Goal: Task Accomplishment & Management: Complete application form

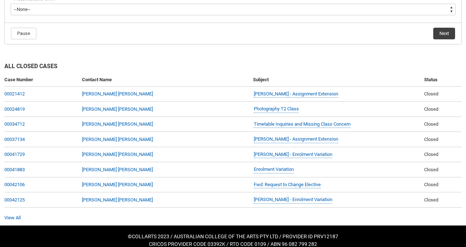
scroll to position [178, 0]
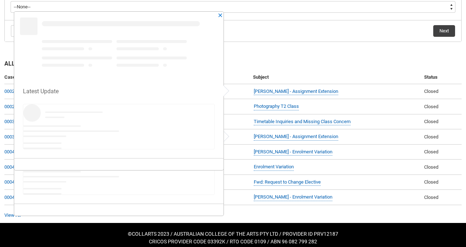
click at [313, 64] on h2 "All Closed Cases" at bounding box center [233, 64] width 458 height 11
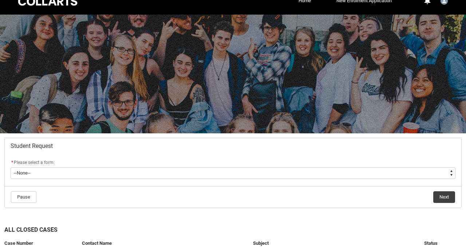
scroll to position [13, 0]
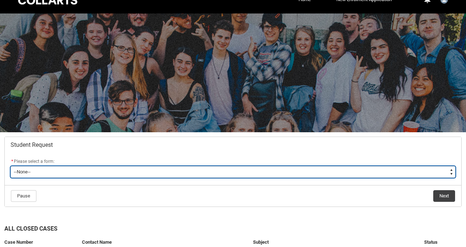
click at [33, 174] on select "--None-- Academic Transcript Application to Appeal Assignment Extension Change …" at bounding box center [233, 172] width 445 height 12
type lightning-select "Assignment_Extension_Choice"
select select "Assignment_Extension_Choice"
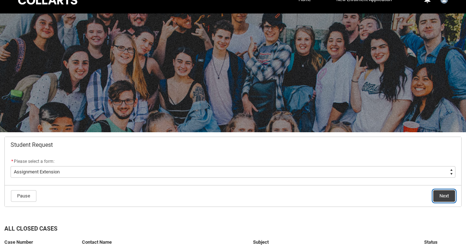
click at [442, 197] on button "Next" at bounding box center [444, 196] width 22 height 12
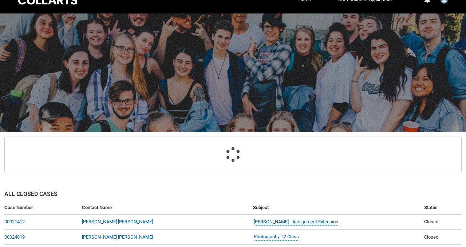
scroll to position [78, 0]
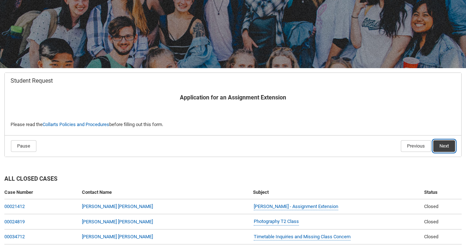
click at [445, 142] on button "Next" at bounding box center [444, 146] width 22 height 12
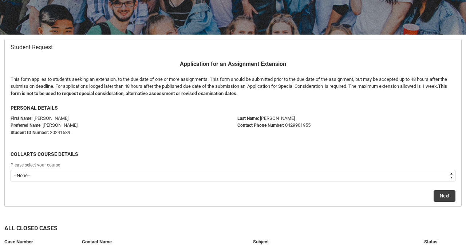
scroll to position [114, 0]
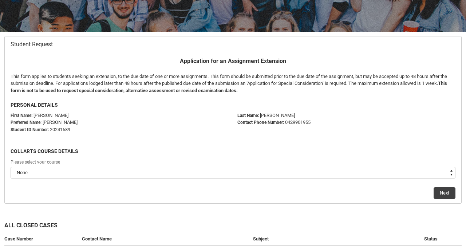
click at [44, 165] on div "Please select your course" at bounding box center [233, 162] width 445 height 9
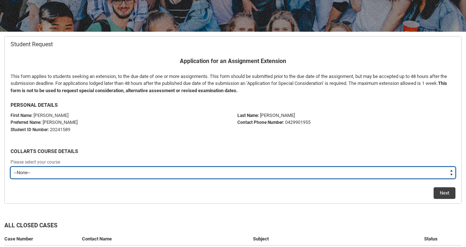
click at [47, 177] on select "--None-- Bachelor of Digital and Social Media V2" at bounding box center [233, 173] width 445 height 12
type lightning-select "recordPicklist_ProgramEnrollment.a0jOZ000003NgrFYAS"
select select "recordPicklist_ProgramEnrollment.a0jOZ000003NgrFYAS"
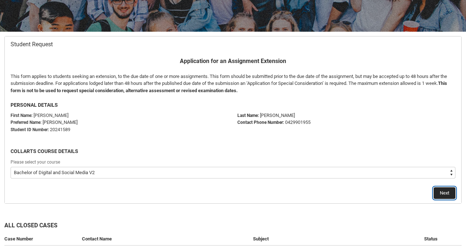
click at [441, 197] on button "Next" at bounding box center [445, 193] width 22 height 12
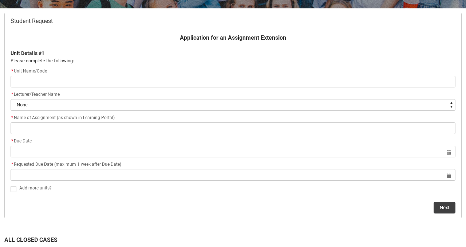
scroll to position [138, 0]
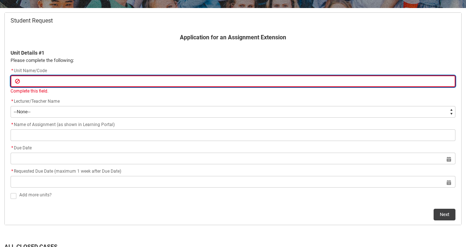
paste input "Assignment 2 - Short film shot on a smartphone"
type lightning-primitive-input-simple "Assignment 2 - Short film shot on a smartphone"
type input "Assignment 2 - Short film shot on a smartphone"
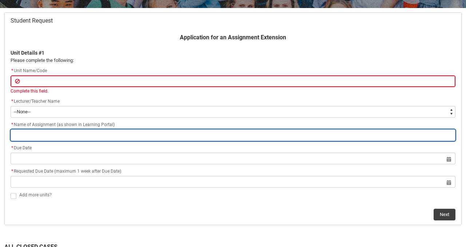
click at [76, 138] on input "Redu_Student_Request flow" at bounding box center [233, 135] width 445 height 12
paste input "Assignment 2 - Short film shot on a smartphone"
type lightning-primitive-input-simple "Assignment 2 - Short film shot on a smartphone"
type input "Assignment 2 - Short film shot on a smartphone"
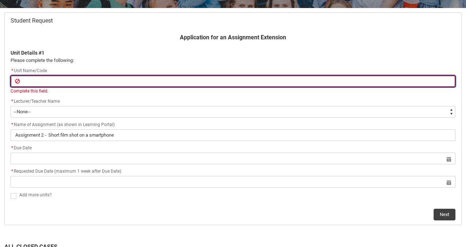
click at [44, 86] on input "Redu_Student_Request flow" at bounding box center [233, 81] width 445 height 12
paste input "[SCMMFMS-O] Mobile Filmmaking"
type lightning-primitive-input-simple "[SCMMFMS-O] Mobile Filmmaking"
type input "[SCMMFMS-O] Mobile Filmmaking"
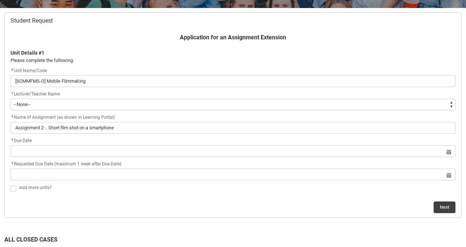
click at [70, 144] on div "* Due Date" at bounding box center [233, 141] width 445 height 9
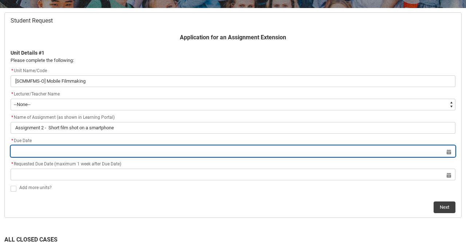
click at [58, 153] on input "Redu_Student_Request flow" at bounding box center [233, 151] width 445 height 12
select select "2025"
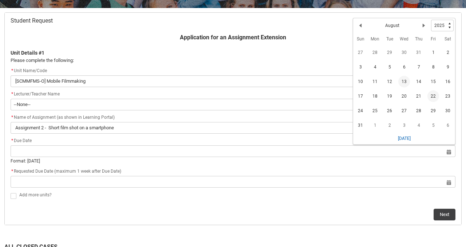
click at [436, 94] on span "22" at bounding box center [434, 96] width 12 height 12
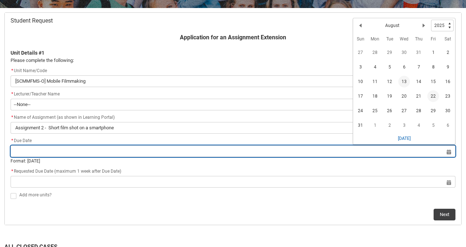
type lightning-datepicker "[DATE]"
type lightning-input "[DATE]"
type input "[DATE]"
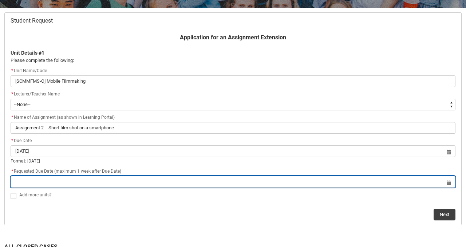
click at [439, 183] on input "Redu_Student_Request flow" at bounding box center [233, 182] width 445 height 12
select select "2025"
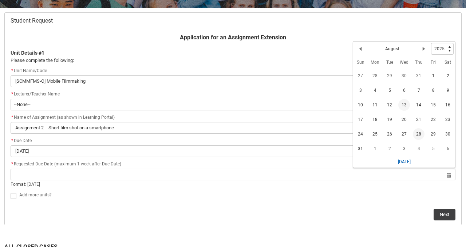
click at [417, 132] on span "28" at bounding box center [419, 134] width 12 height 12
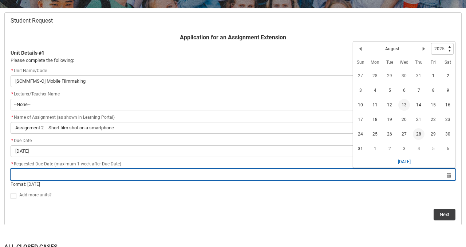
type lightning-datepicker "[DATE]"
type lightning-input "[DATE]"
type input "[DATE]"
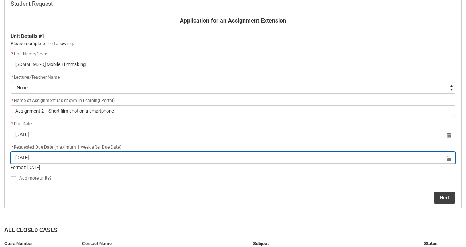
scroll to position [155, 0]
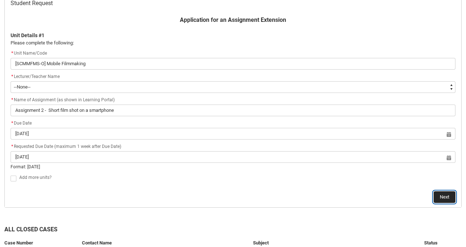
click at [451, 197] on button "Next" at bounding box center [445, 197] width 22 height 12
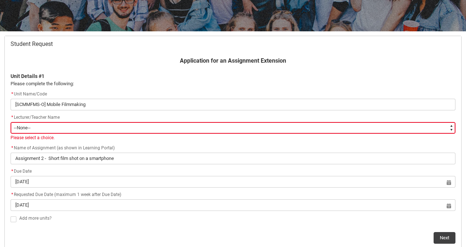
scroll to position [124, 0]
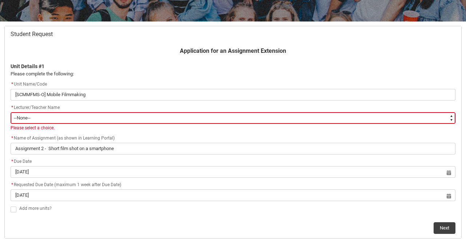
click at [65, 116] on select "--None-- [PERSON_NAME] [PERSON_NAME] [PERSON_NAME] [PERSON_NAME] [PERSON_NAME] …" at bounding box center [233, 118] width 445 height 12
type lightning-select "Faculty_NamefromNtoZ.003OZ00000HDPlFYAX"
select select "Faculty_NamefromNtoZ.003OZ00000HDPlFYAX"
